Goal: Information Seeking & Learning: Learn about a topic

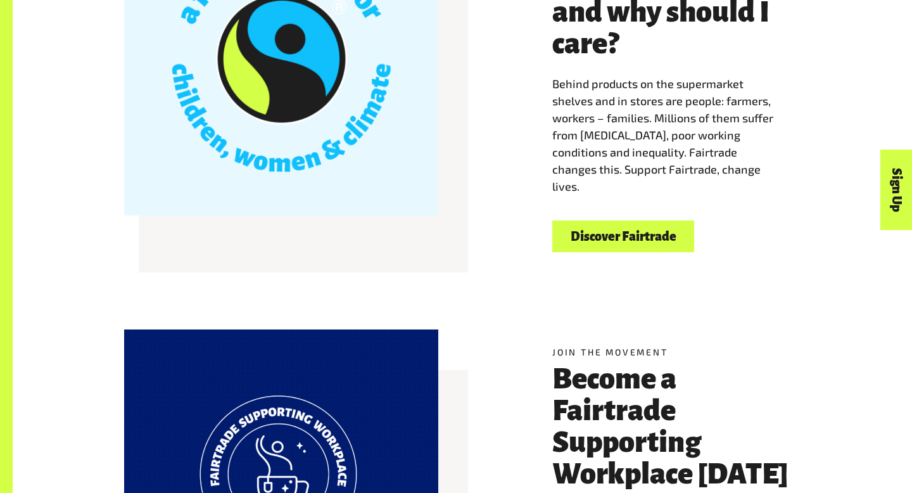
scroll to position [466, 0]
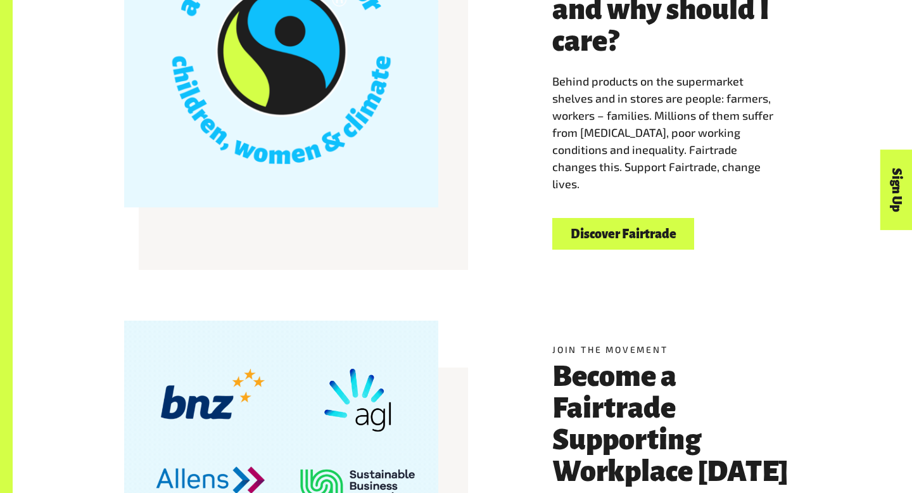
click at [599, 239] on link "Discover Fairtrade" at bounding box center [623, 234] width 142 height 32
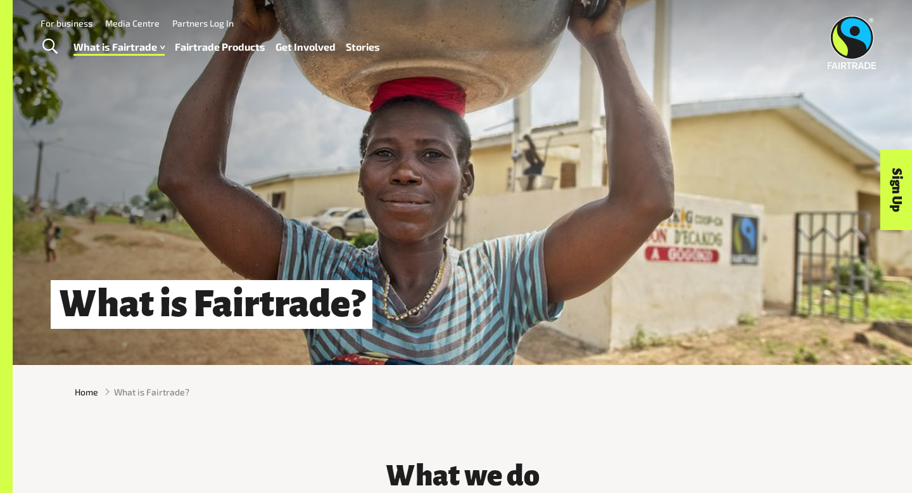
click at [455, 411] on div "Home What is Fairtrade?" at bounding box center [463, 392] width 900 height 54
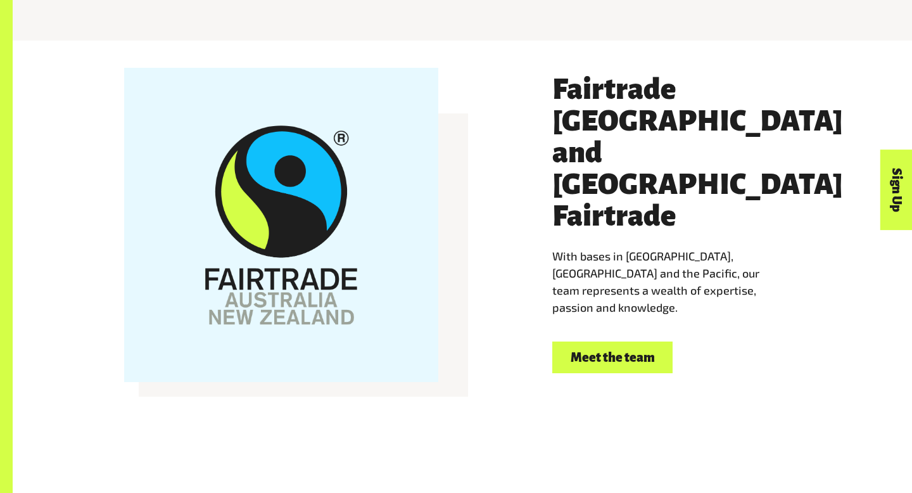
scroll to position [2339, 0]
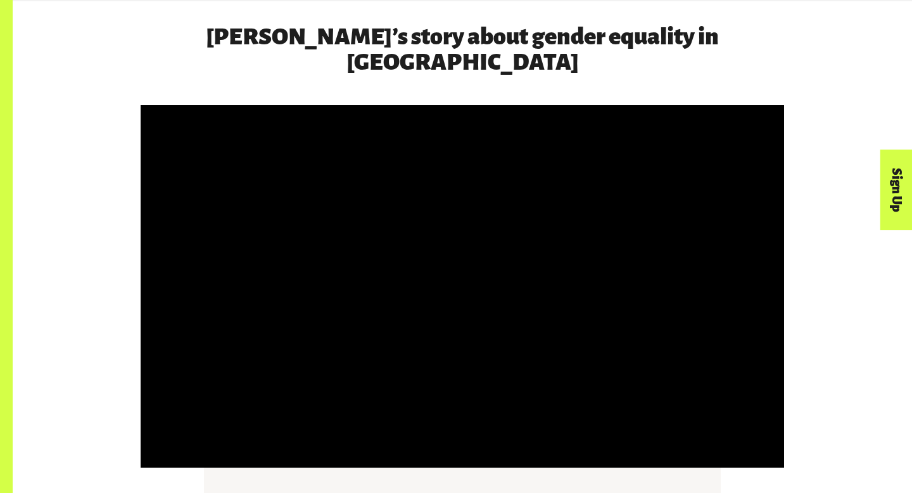
scroll to position [2670, 0]
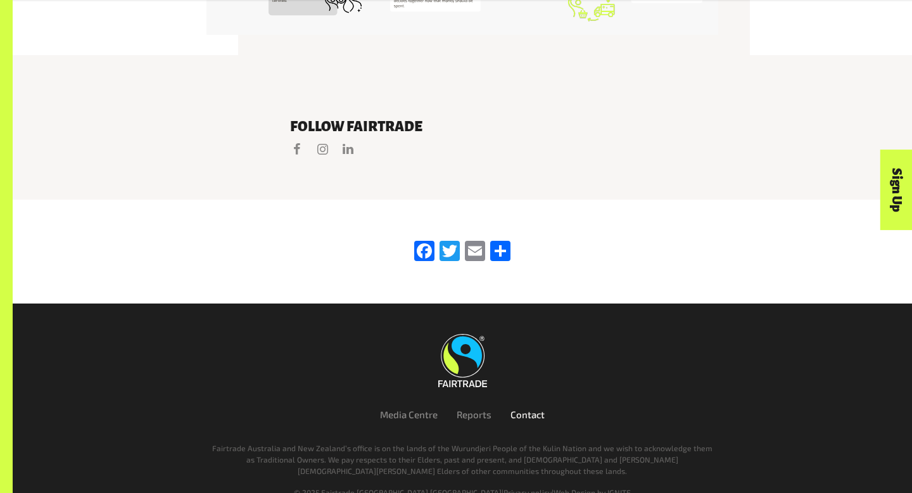
click at [523, 409] on link "Contact" at bounding box center [528, 414] width 34 height 11
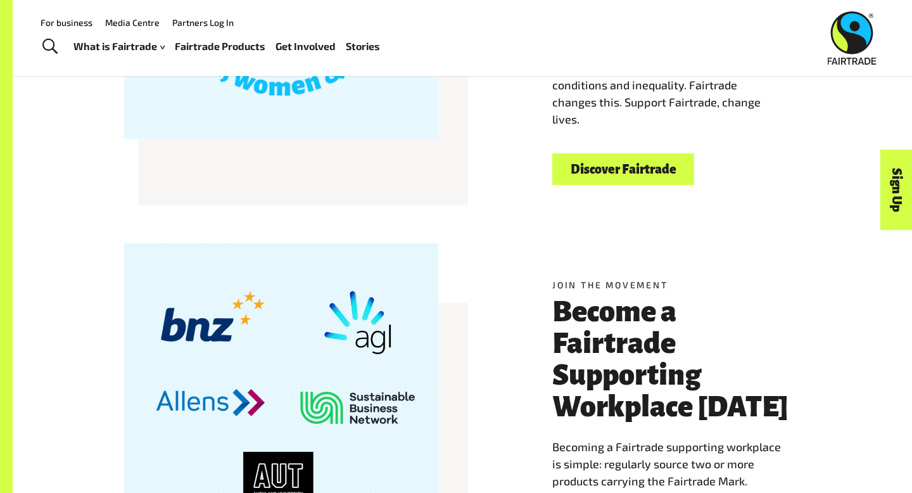
drag, startPoint x: 434, startPoint y: 299, endPoint x: 437, endPoint y: 331, distance: 32.5
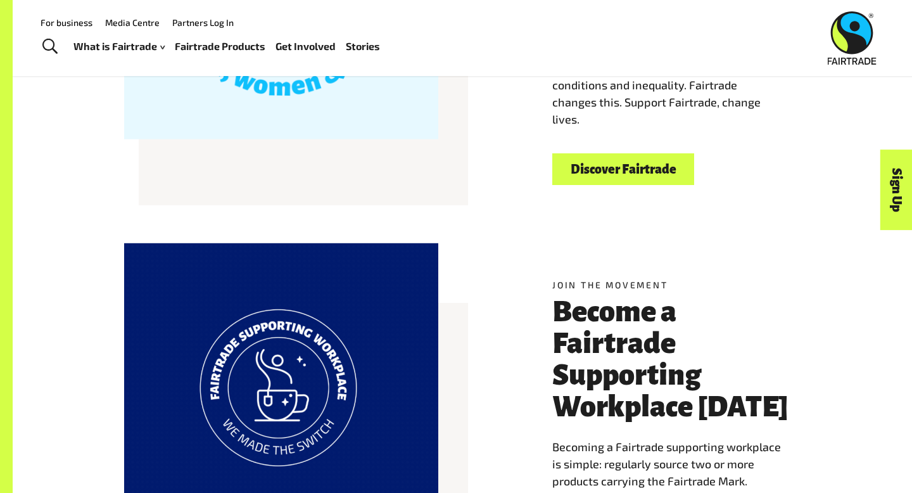
click at [437, 322] on div at bounding box center [281, 400] width 314 height 314
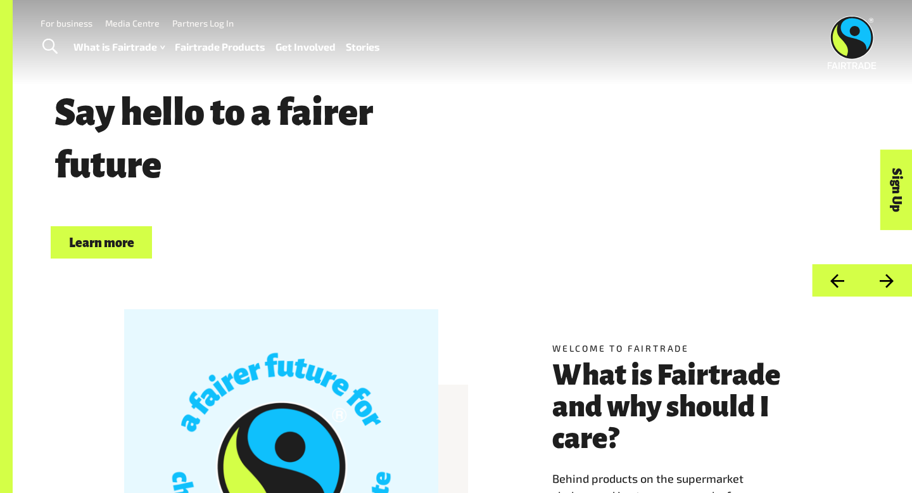
scroll to position [0, 0]
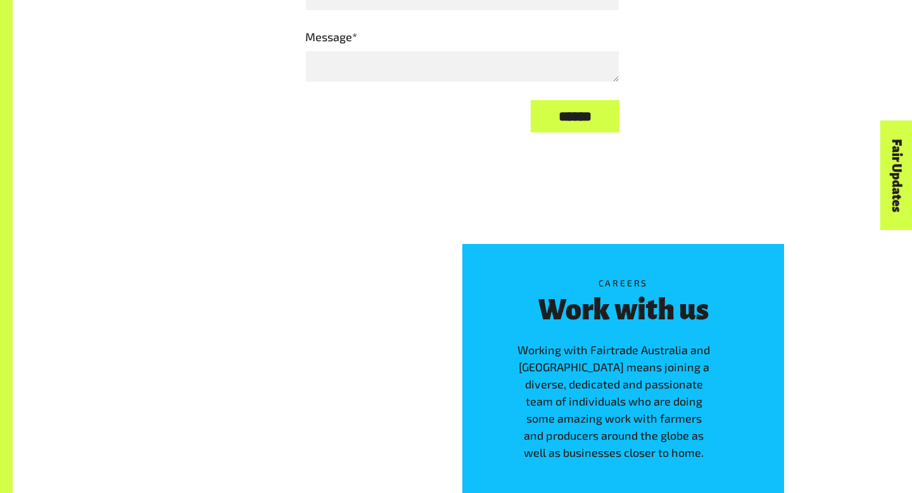
scroll to position [1490, 0]
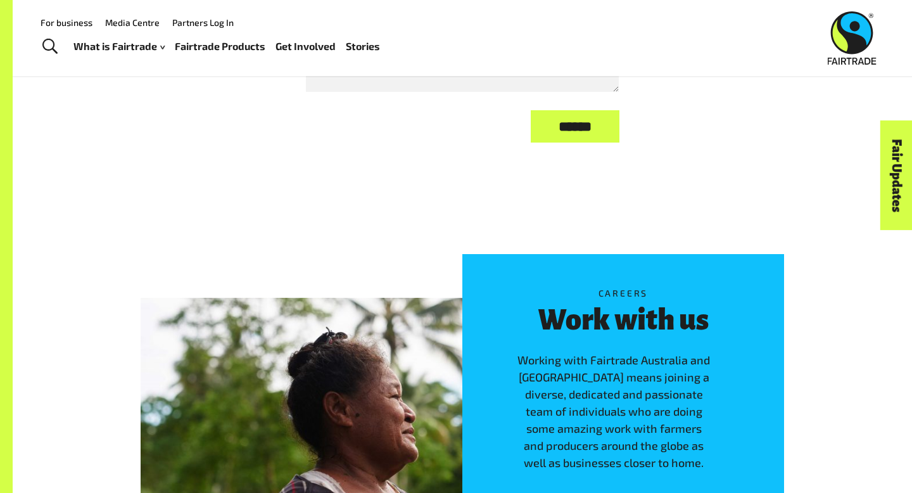
click at [379, 227] on div "Careers Work with us Working with Fairtrade Australia and [GEOGRAPHIC_DATA] mea…" at bounding box center [463, 415] width 900 height 464
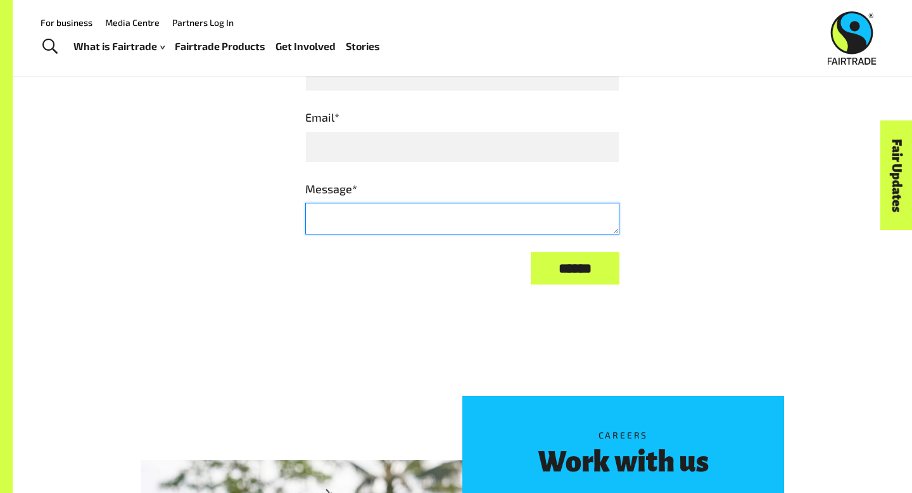
click at [378, 206] on textarea "Message *" at bounding box center [462, 219] width 314 height 32
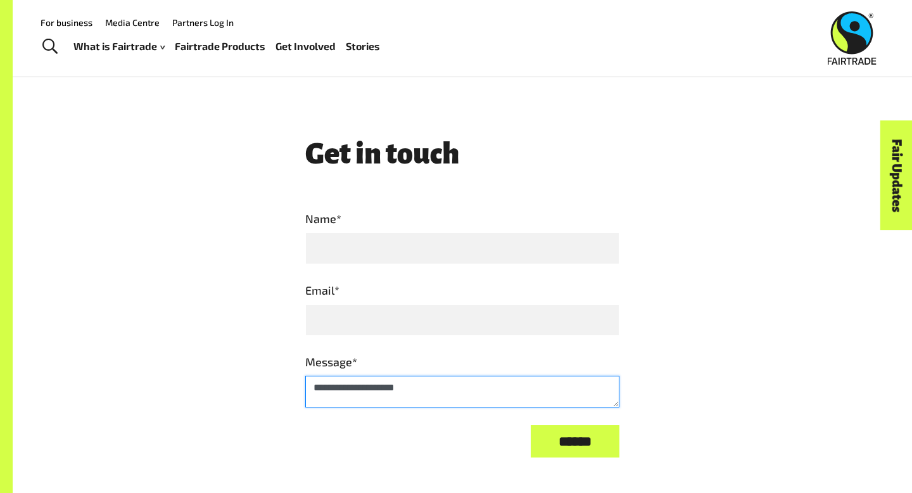
scroll to position [1156, 0]
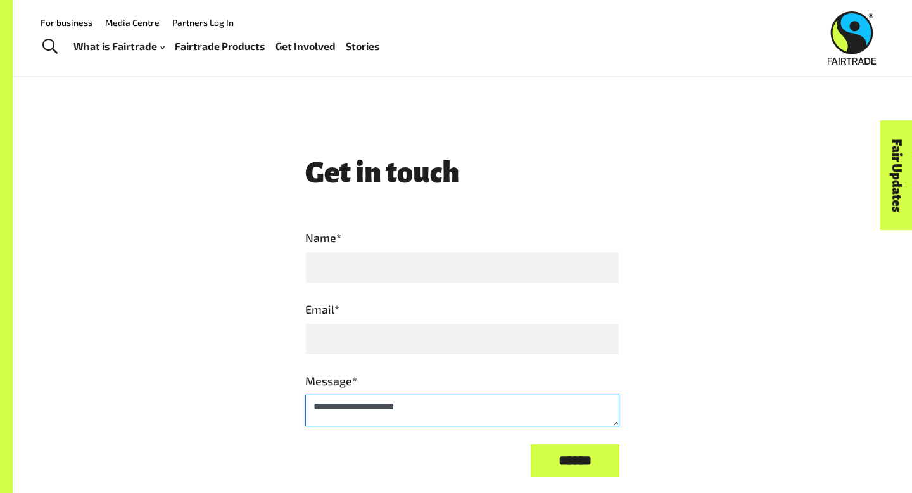
type textarea "**********"
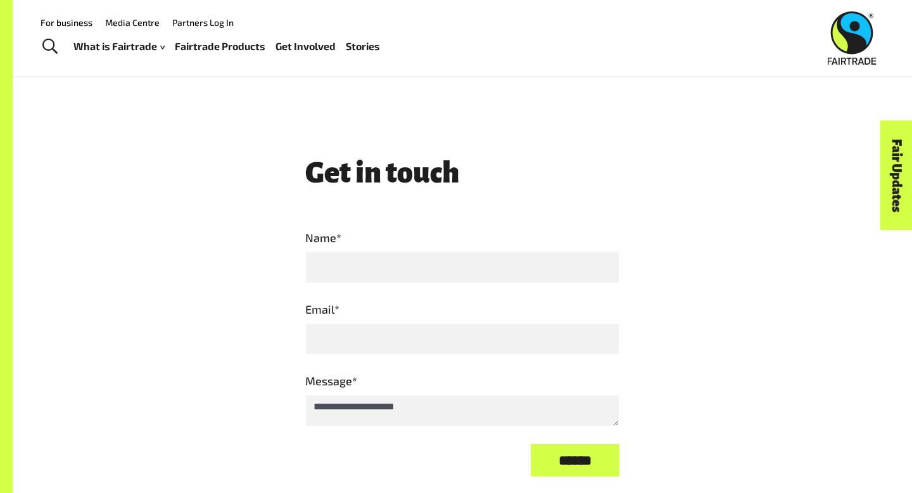
click at [587, 457] on input "******" at bounding box center [575, 460] width 89 height 32
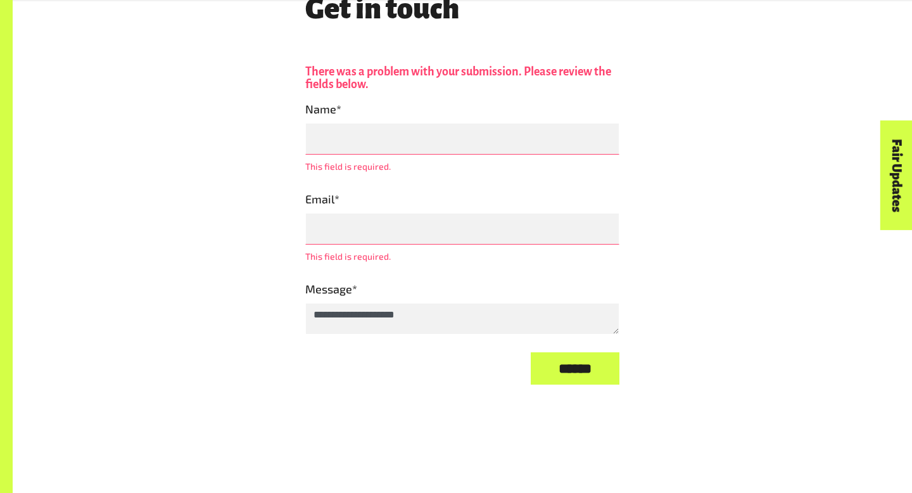
scroll to position [1322, 0]
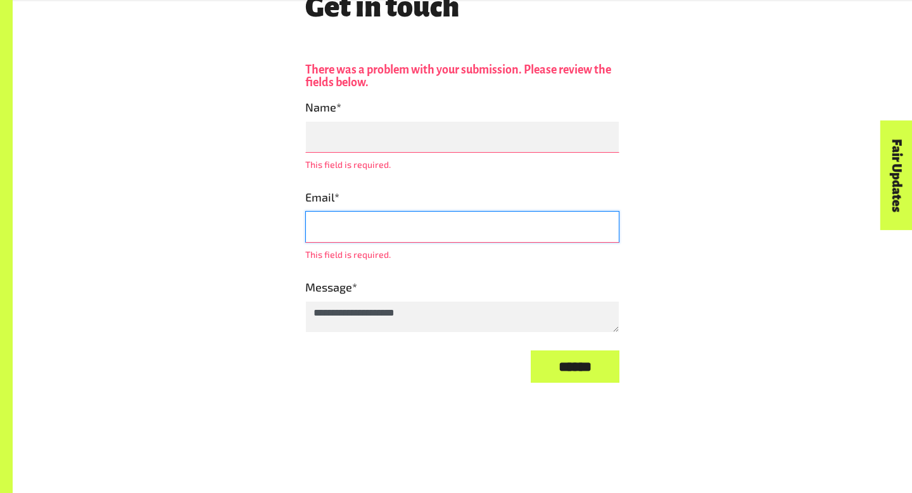
click at [402, 225] on input "Email *" at bounding box center [462, 227] width 314 height 32
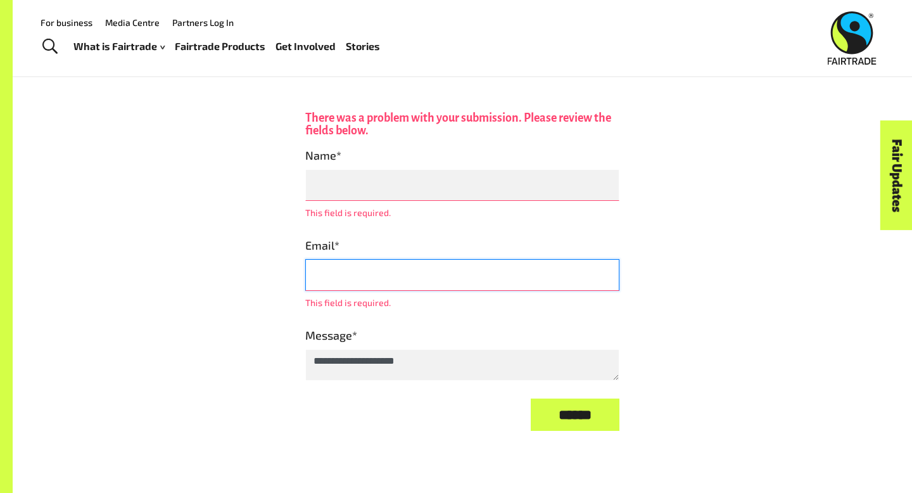
scroll to position [1259, 0]
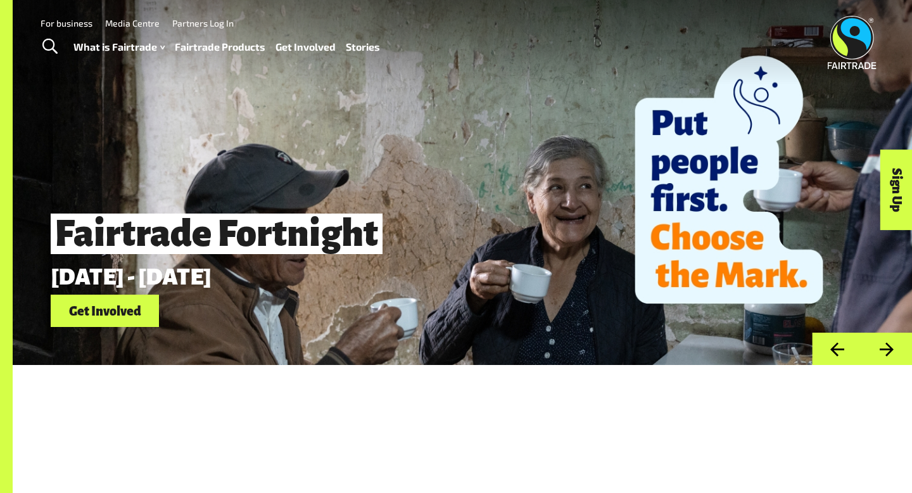
click at [53, 55] on link "Toggle Search" at bounding box center [49, 47] width 31 height 32
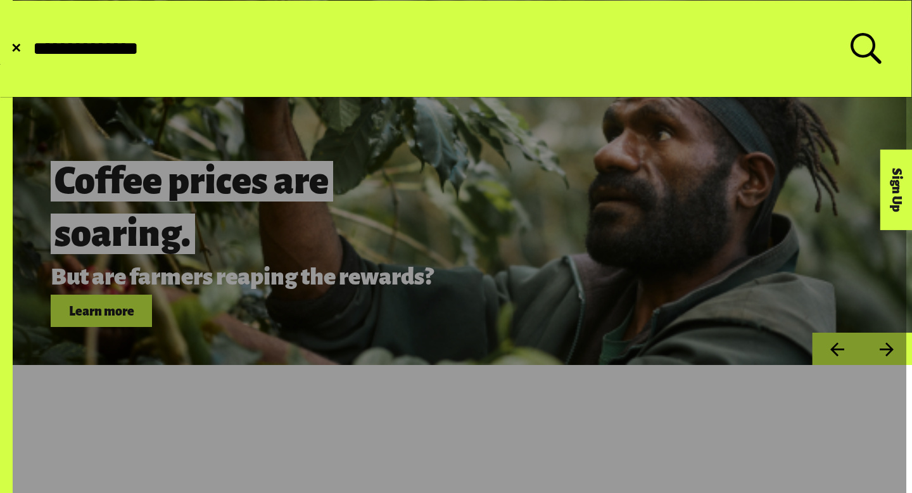
type input "**********"
click at [31, 49] on button "Submit Search" at bounding box center [31, 49] width 1 height 1
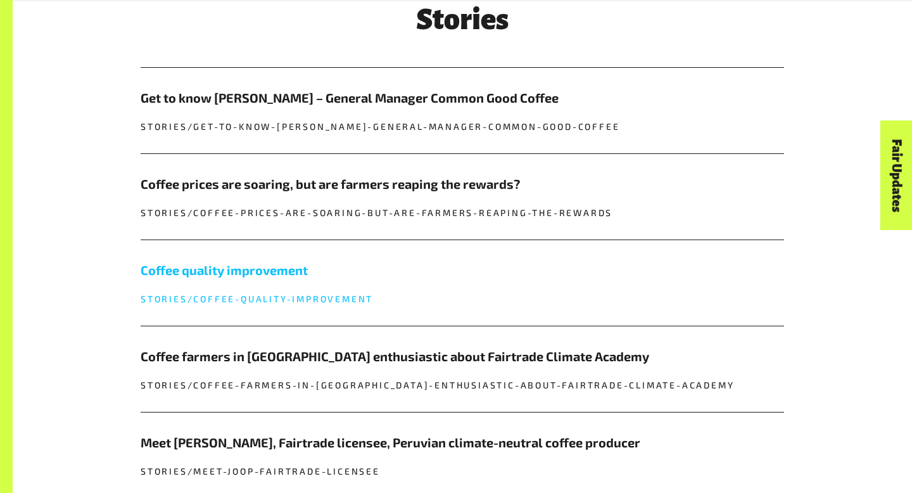
scroll to position [957, 0]
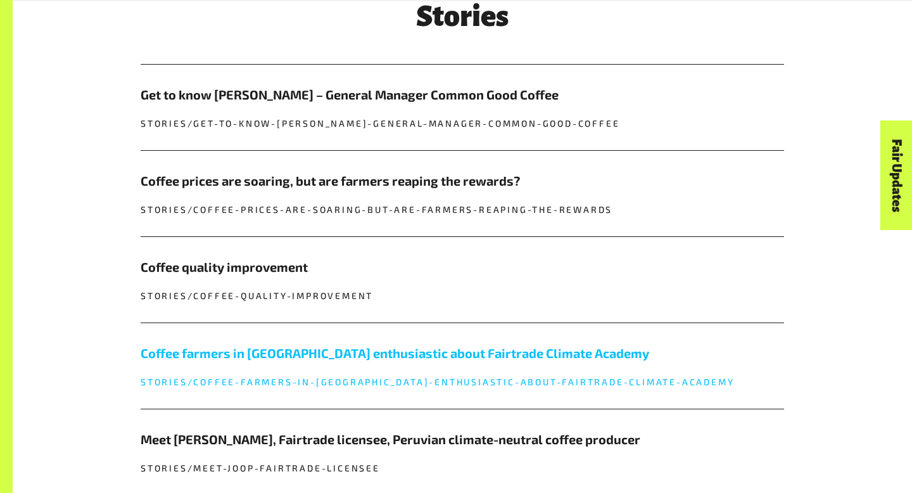
click at [267, 356] on h5 "Coffee farmers in [GEOGRAPHIC_DATA] enthusiastic about Fairtrade Climate Academy" at bounding box center [463, 352] width 644 height 19
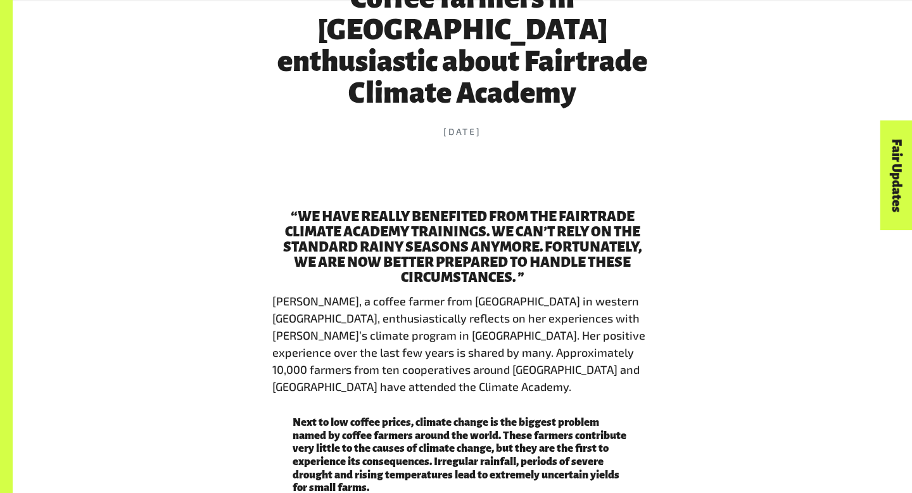
scroll to position [580, 0]
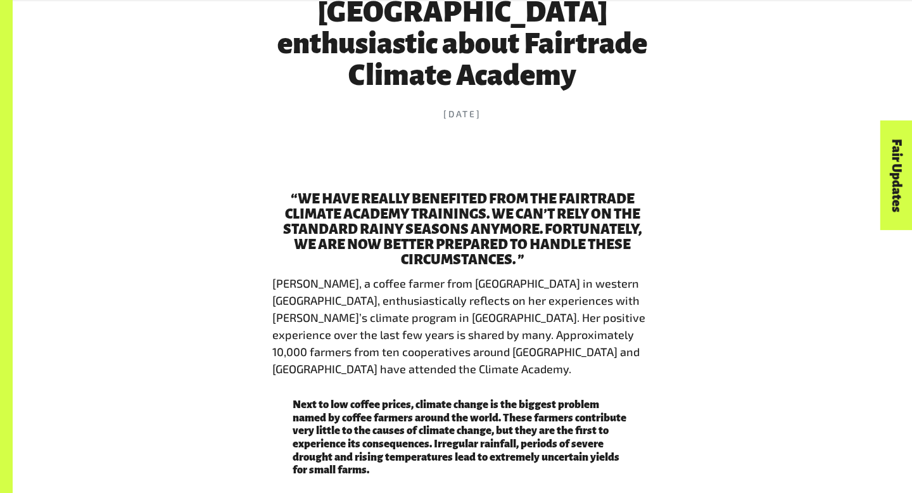
click at [462, 398] on span "Next to low coffee prices, climate change is the biggest problem named by coffe…" at bounding box center [460, 436] width 334 height 77
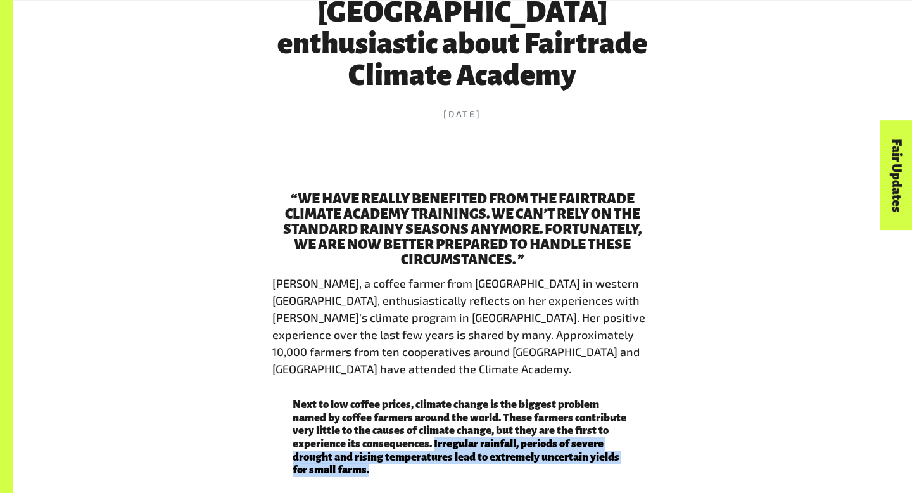
drag, startPoint x: 433, startPoint y: 391, endPoint x: 437, endPoint y: 416, distance: 24.4
click at [437, 416] on p "Next to low coffee prices, climate change is the biggest problem named by coffe…" at bounding box center [463, 437] width 340 height 79
copy span "Irregular rainfall, periods of severe drought and rising temperatures lead to e…"
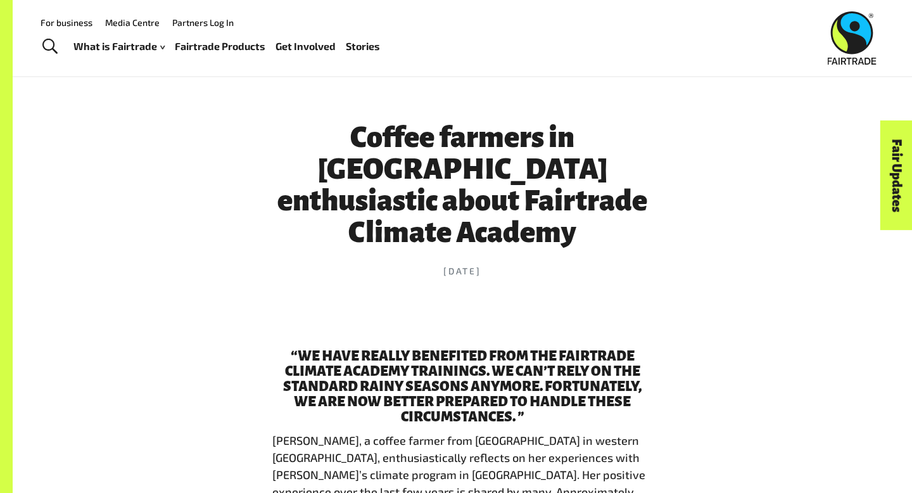
scroll to position [0, 0]
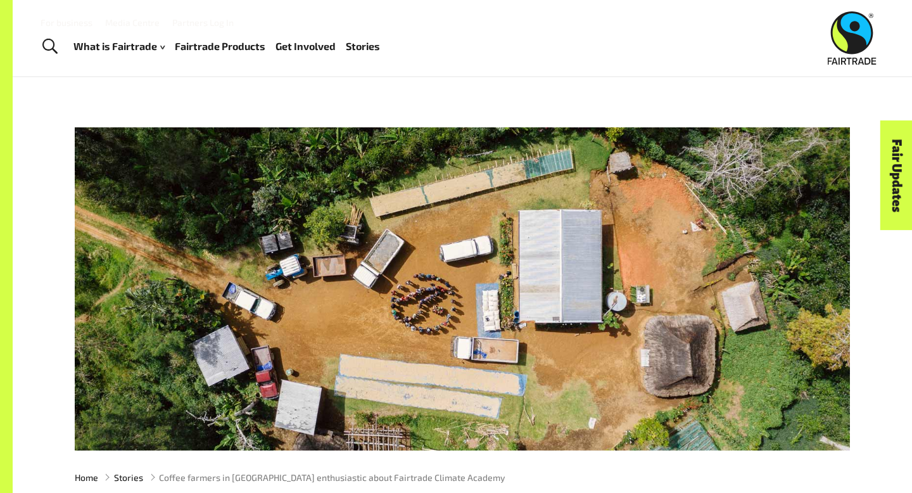
click at [54, 44] on span "Toggle Search" at bounding box center [49, 47] width 15 height 16
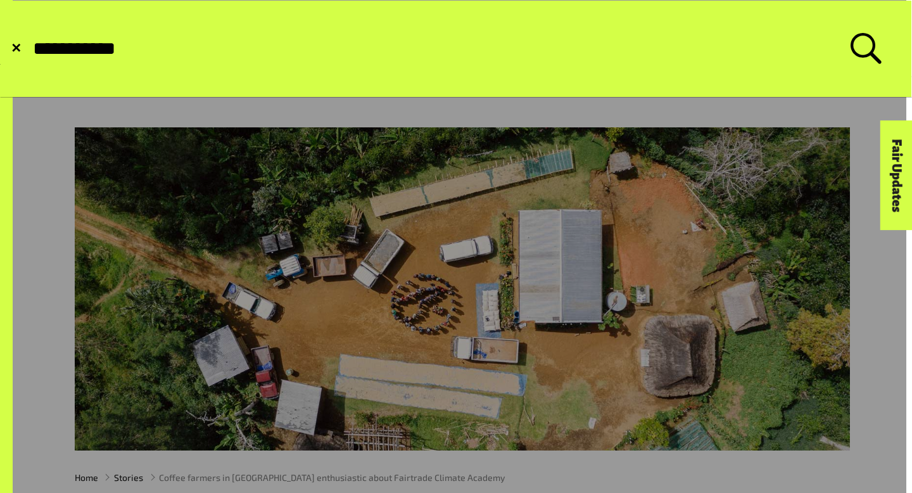
type input "**********"
click at [31, 49] on button "Submit Search" at bounding box center [31, 49] width 1 height 1
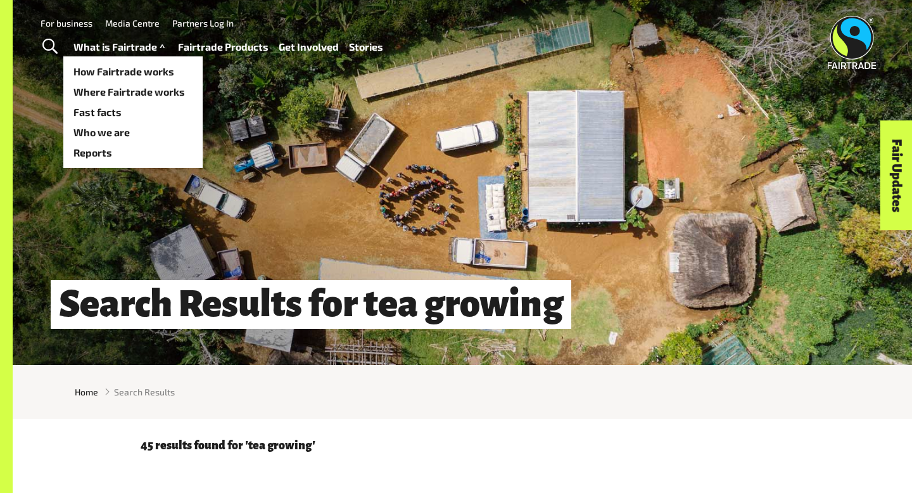
click at [157, 46] on span at bounding box center [162, 47] width 11 height 18
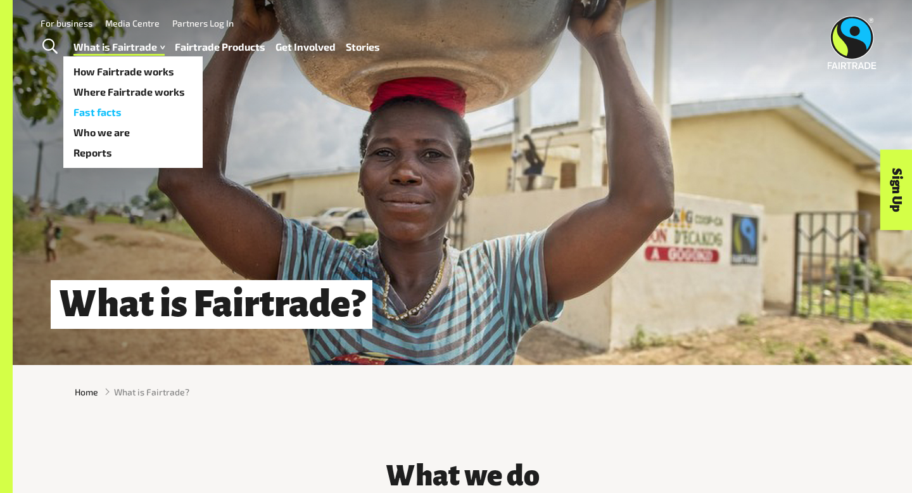
click at [111, 110] on link "Fast facts" at bounding box center [132, 112] width 139 height 20
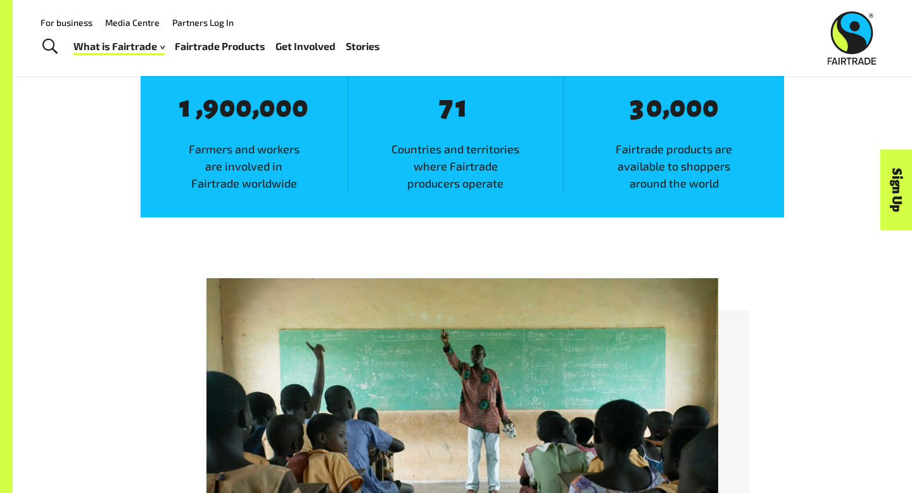
scroll to position [832, 0]
